Goal: Information Seeking & Learning: Understand process/instructions

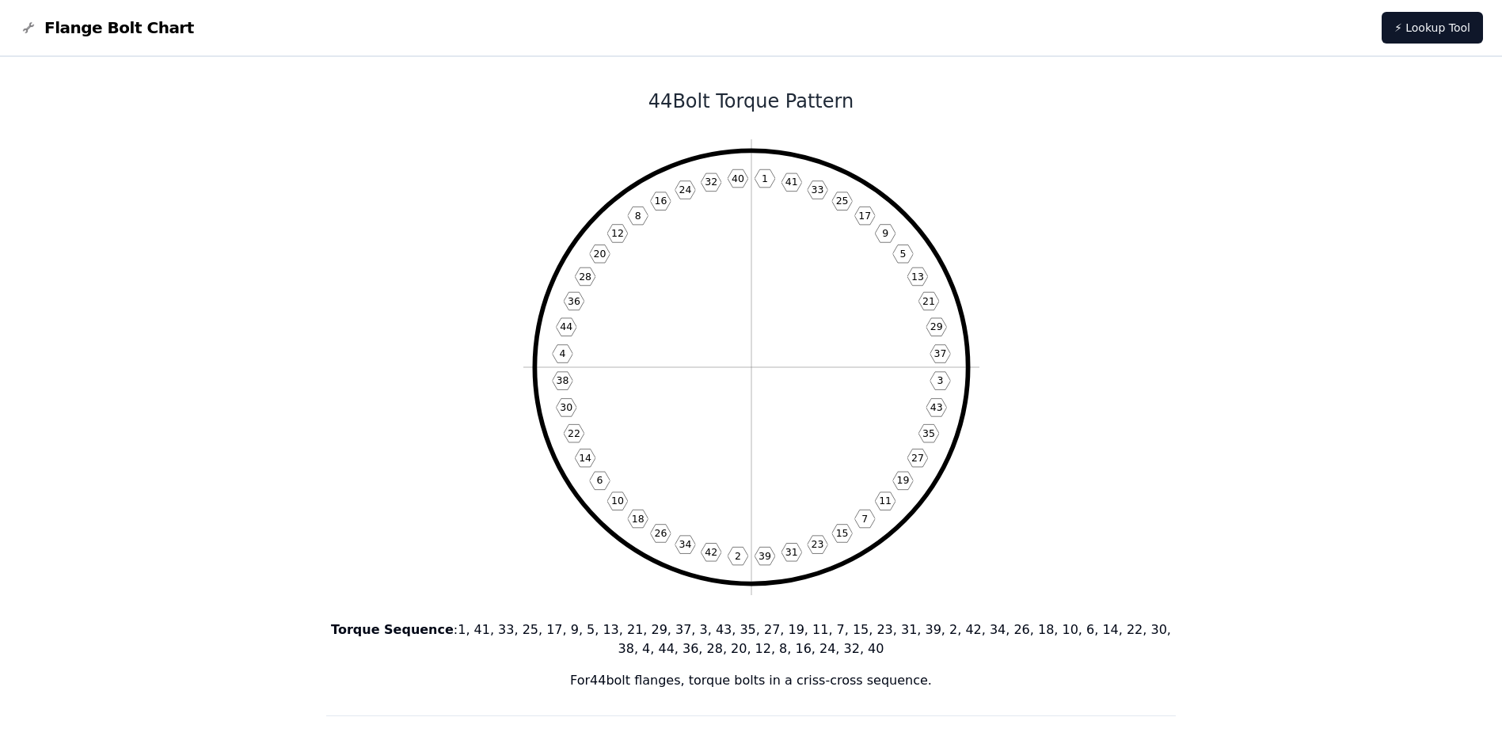
scroll to position [79, 0]
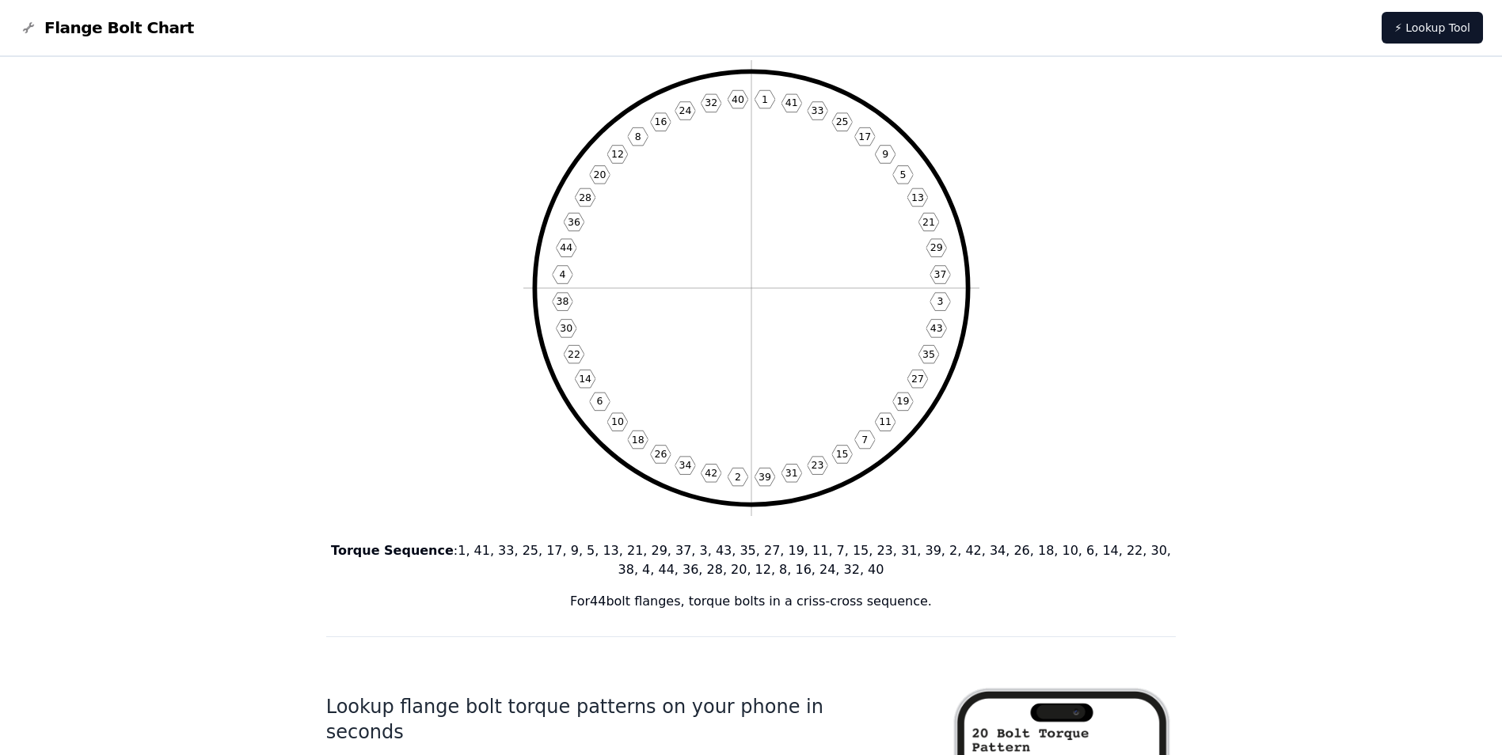
drag, startPoint x: 163, startPoint y: 94, endPoint x: 257, endPoint y: 63, distance: 99.4
drag, startPoint x: 198, startPoint y: 65, endPoint x: 174, endPoint y: 485, distance: 421.1
drag, startPoint x: 174, startPoint y: 485, endPoint x: 274, endPoint y: 366, distance: 155.7
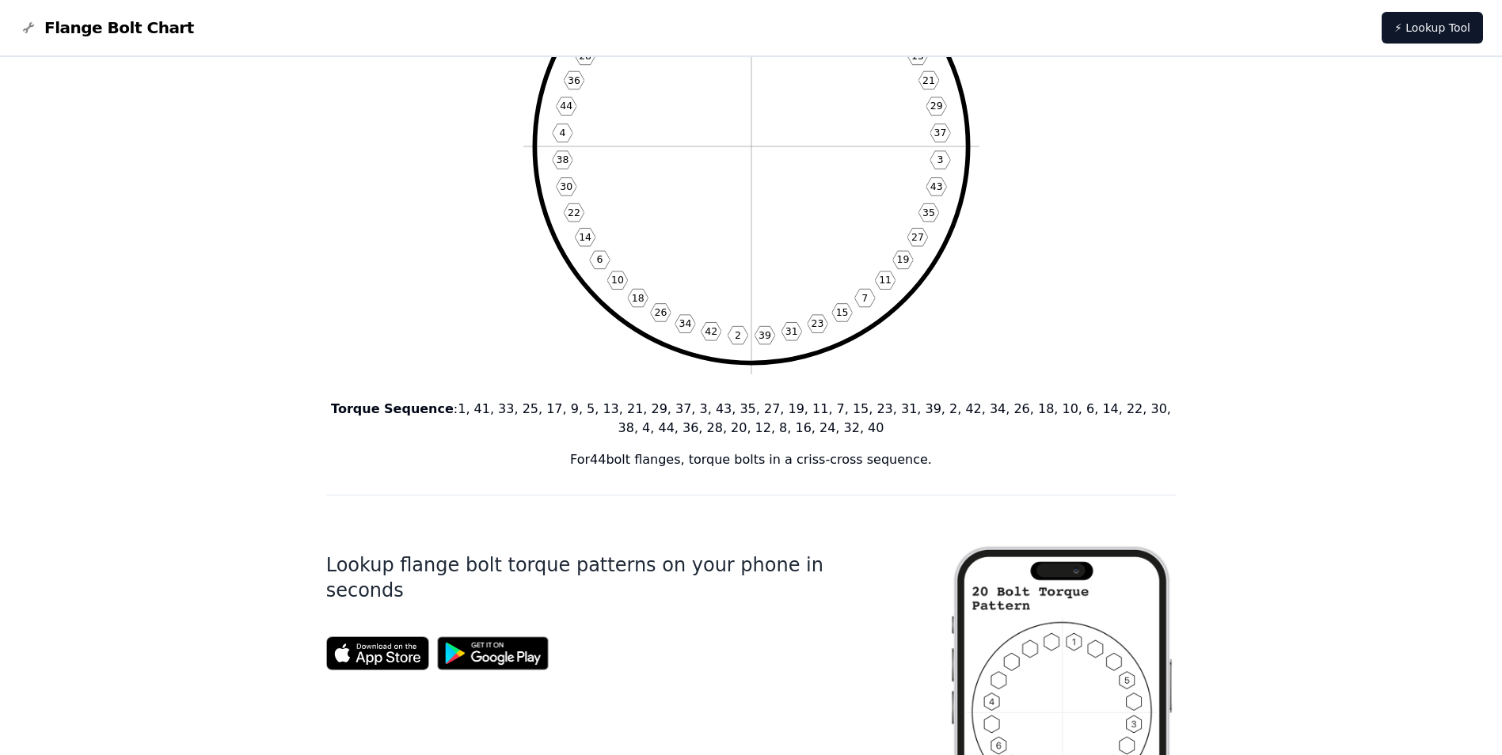
scroll to position [0, 0]
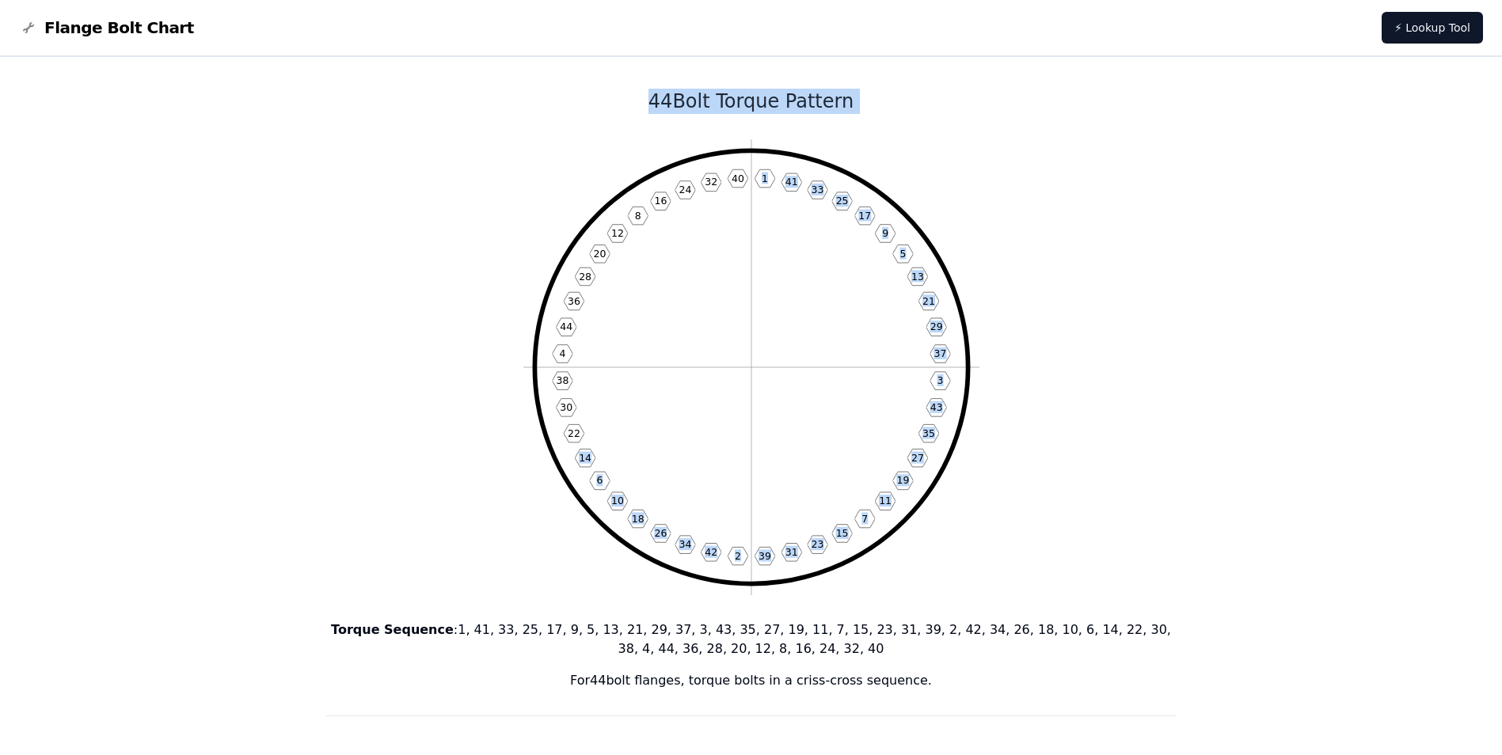
drag, startPoint x: 483, startPoint y: 135, endPoint x: 519, endPoint y: 443, distance: 310.1
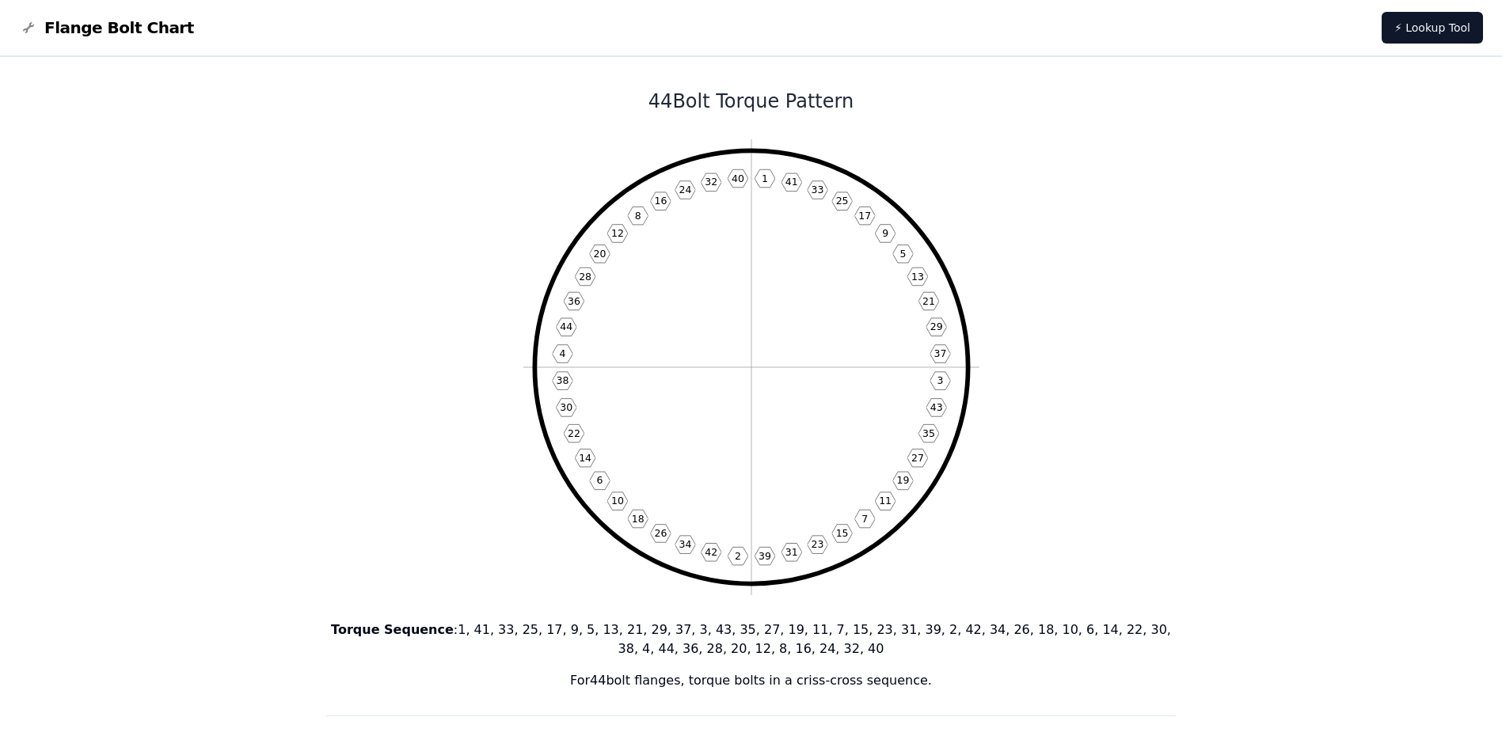
drag, startPoint x: 519, startPoint y: 443, endPoint x: 551, endPoint y: 165, distance: 279.0
click at [551, 165] on icon "1 41 33 25 17 9 5 13 21 29 37 3 43 35 27 19 11 7 15 23 31 39 2 42 34 26 18 10 6…" at bounding box center [751, 367] width 456 height 456
drag, startPoint x: 546, startPoint y: 143, endPoint x: 496, endPoint y: 157, distance: 51.1
drag, startPoint x: 508, startPoint y: 89, endPoint x: 729, endPoint y: 87, distance: 220.9
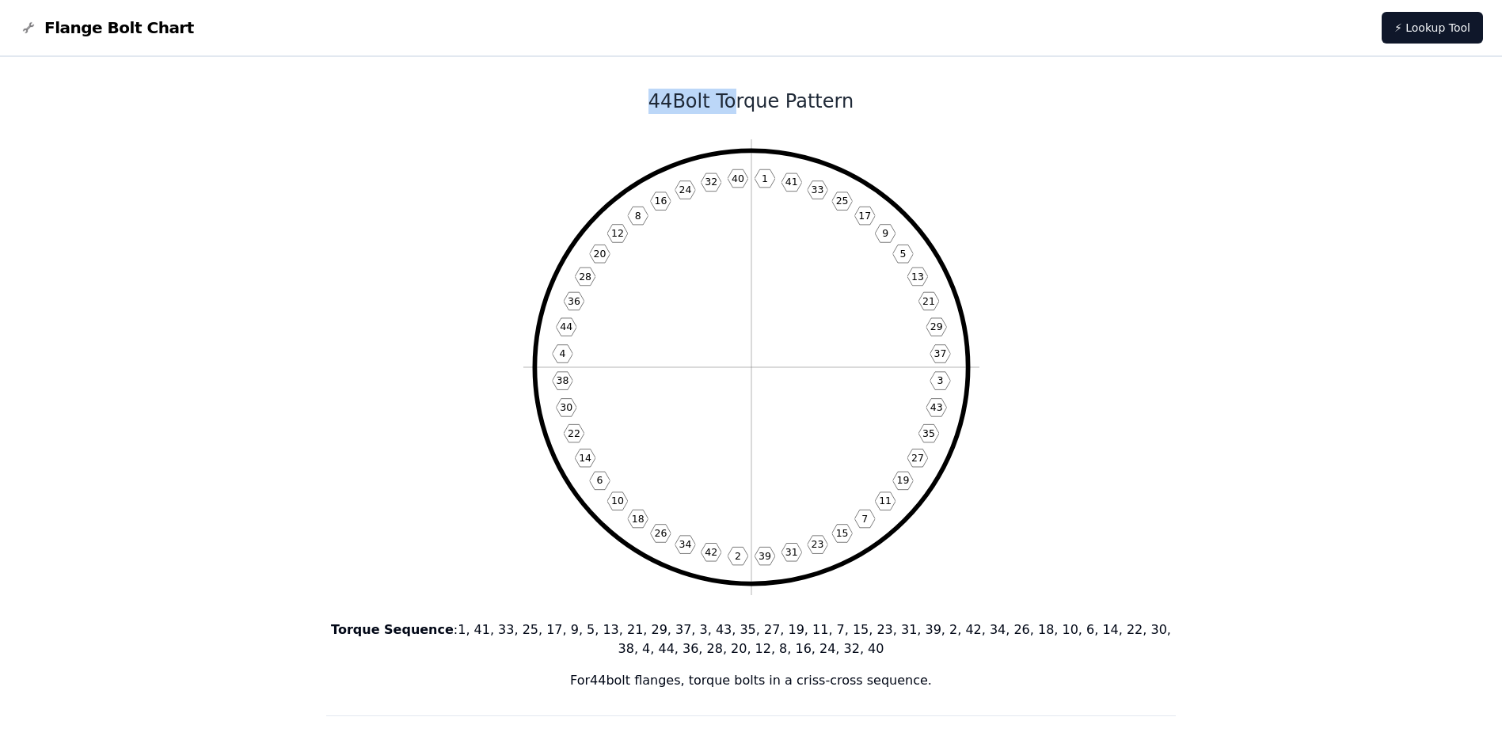
drag, startPoint x: 729, startPoint y: 87, endPoint x: 920, endPoint y: 117, distance: 193.2
drag, startPoint x: 903, startPoint y: 139, endPoint x: 732, endPoint y: 114, distance: 172.8
